Goal: Information Seeking & Learning: Learn about a topic

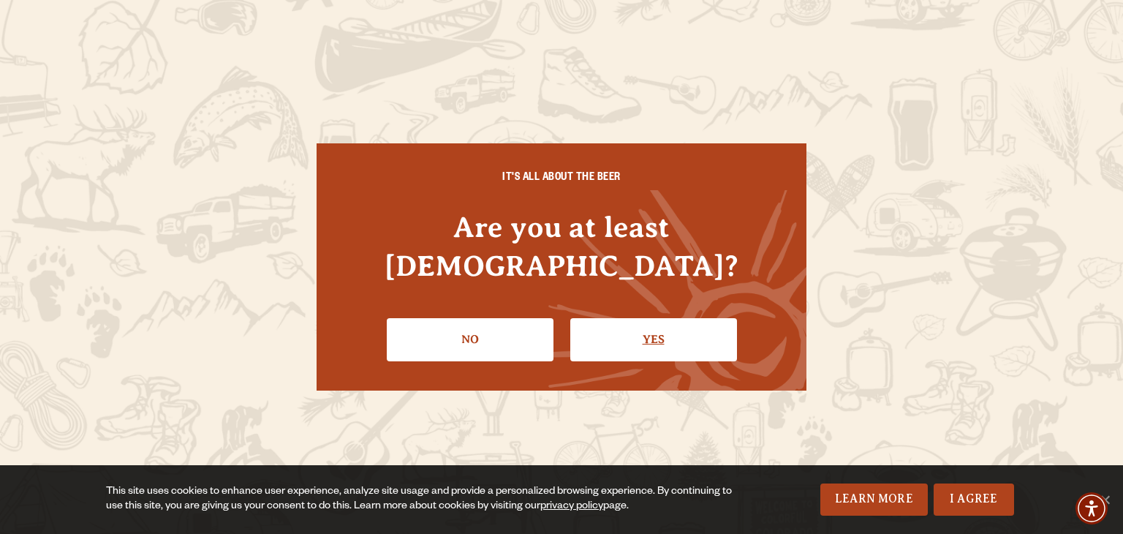
click at [639, 320] on link "Yes" at bounding box center [653, 339] width 167 height 42
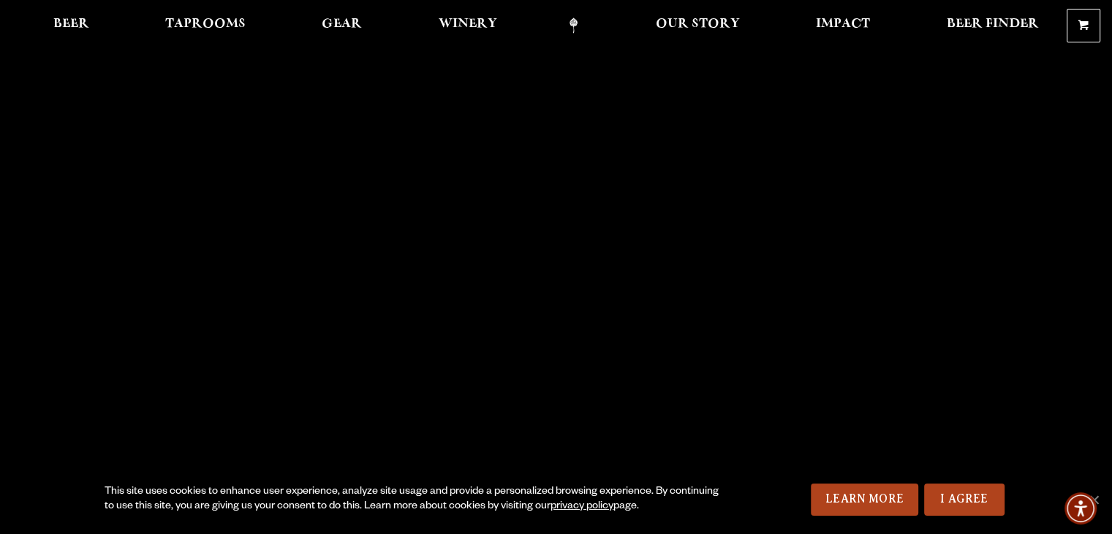
scroll to position [15, 0]
click at [693, 20] on span "Our Story" at bounding box center [698, 24] width 84 height 12
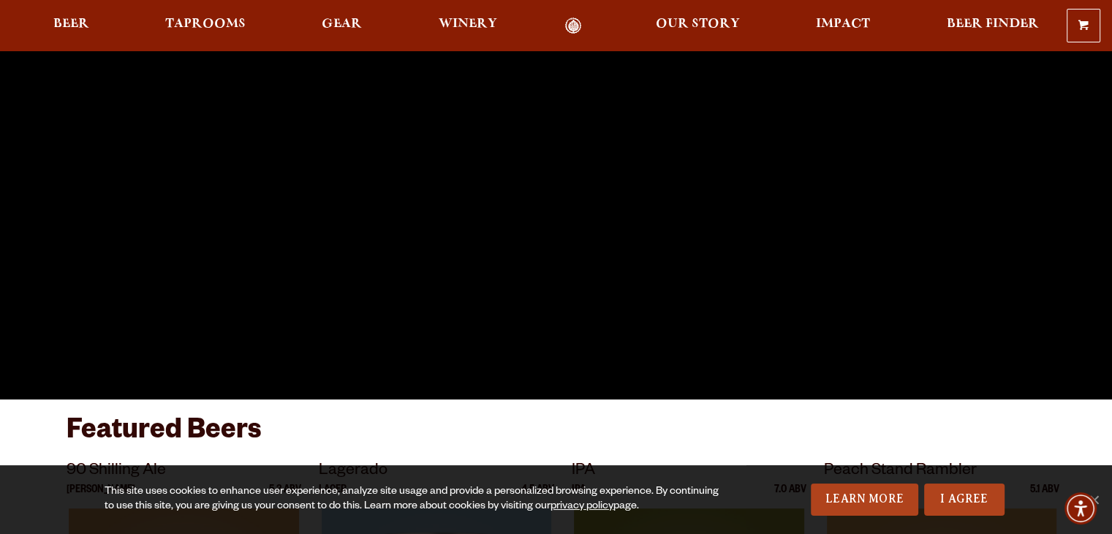
scroll to position [225, 0]
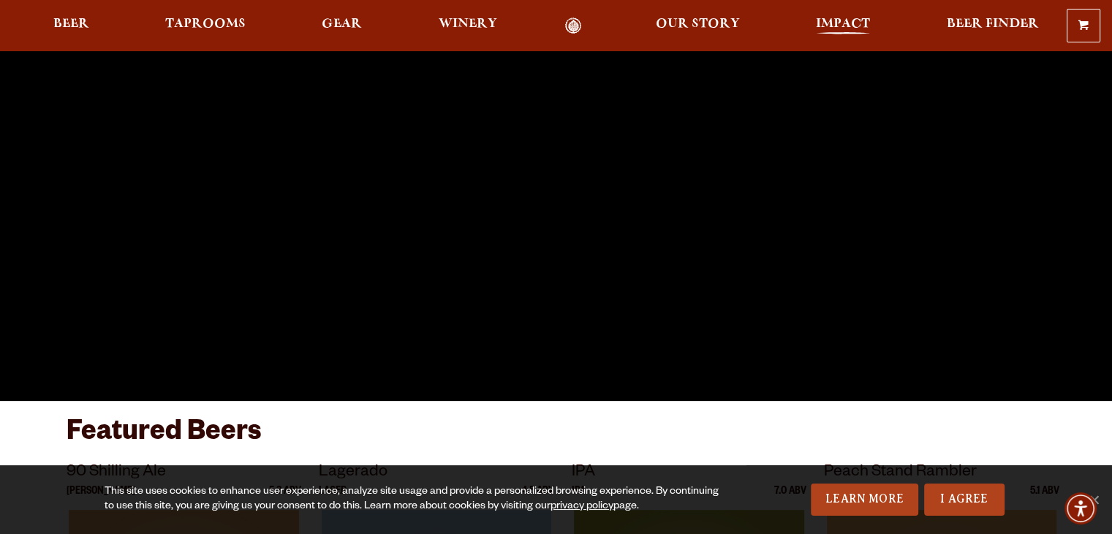
click at [821, 24] on span "Impact" at bounding box center [843, 24] width 54 height 12
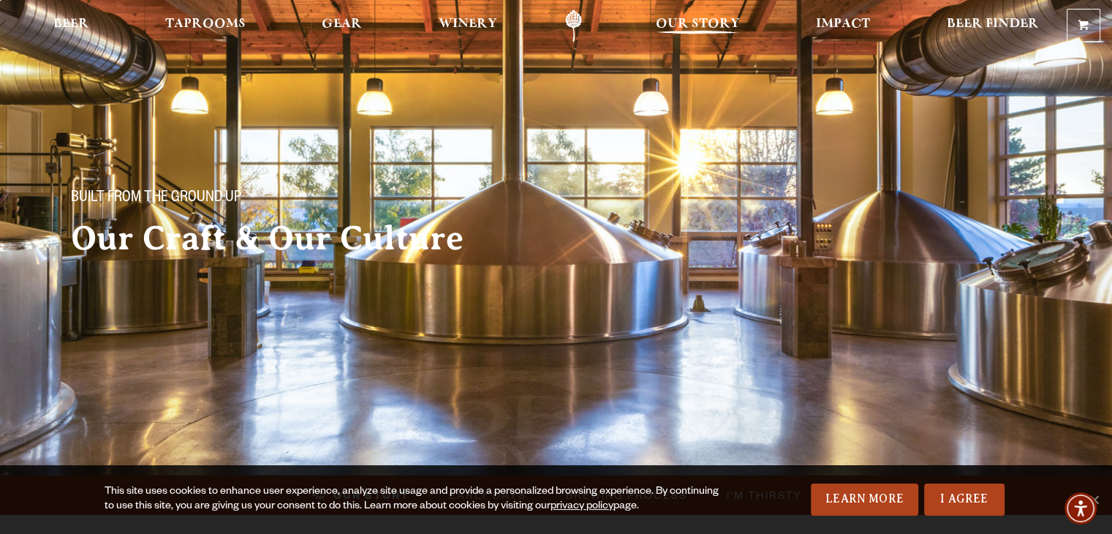
click at [677, 29] on span "Our Story" at bounding box center [698, 24] width 84 height 12
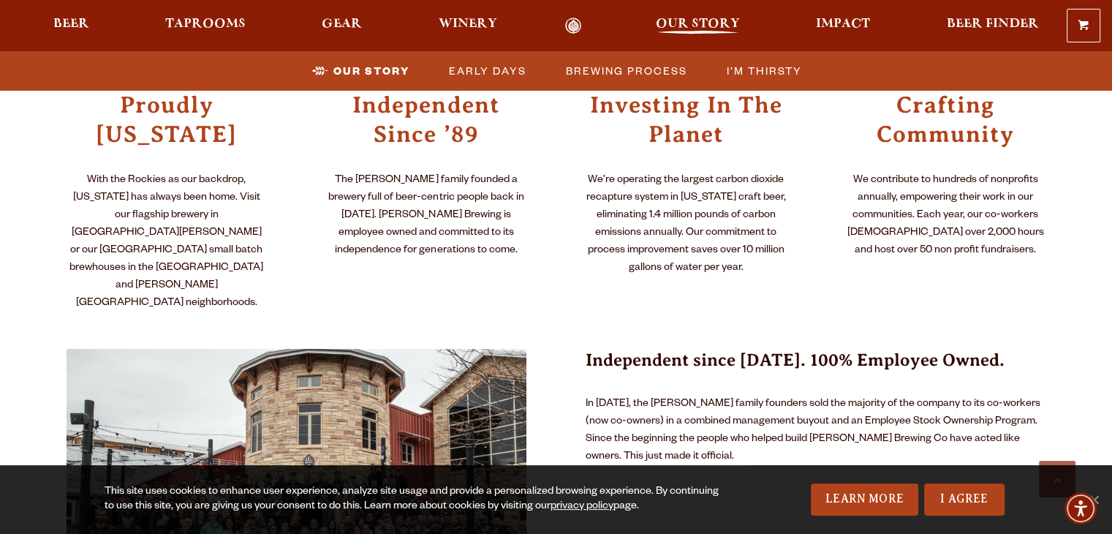
scroll to position [864, 0]
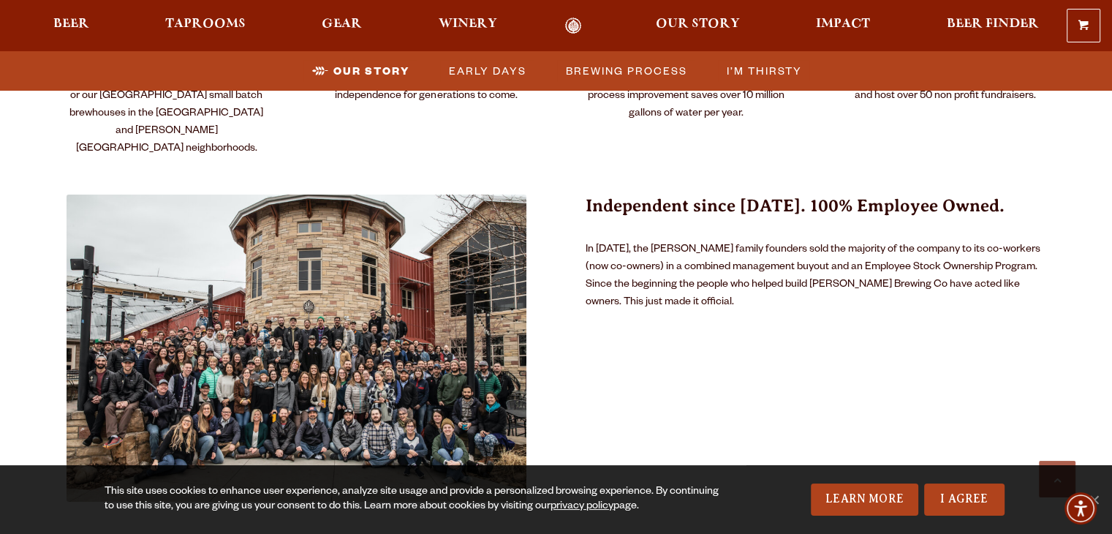
click at [298, 325] on img at bounding box center [297, 348] width 461 height 307
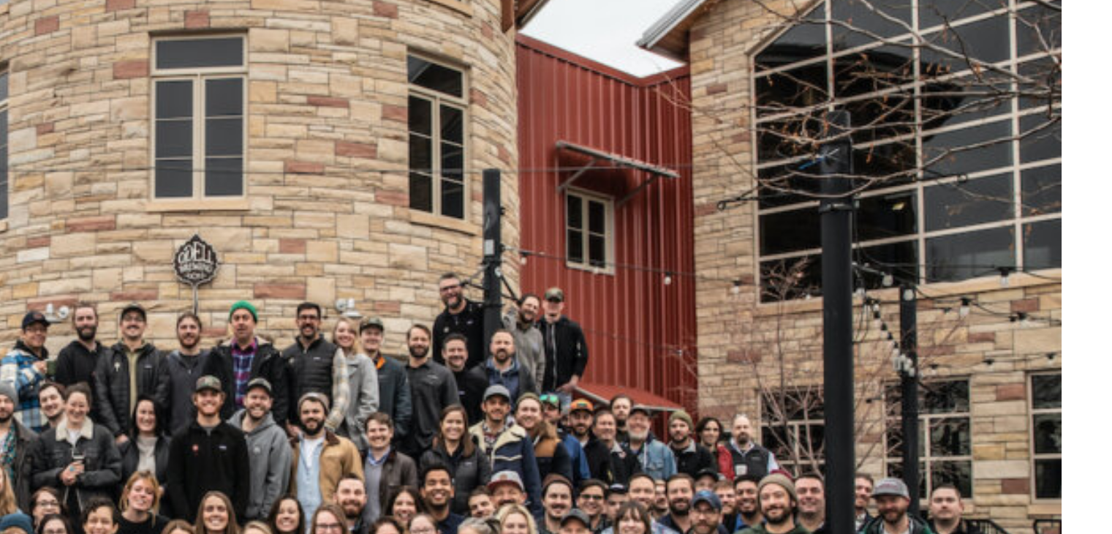
scroll to position [866, 0]
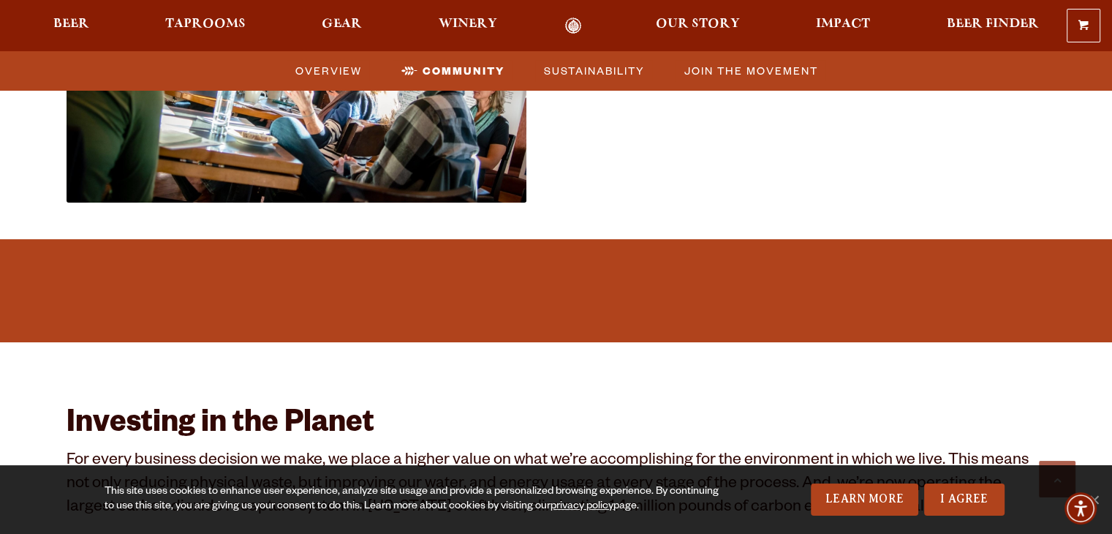
scroll to position [1780, 0]
